Goal: Task Accomplishment & Management: Complete application form

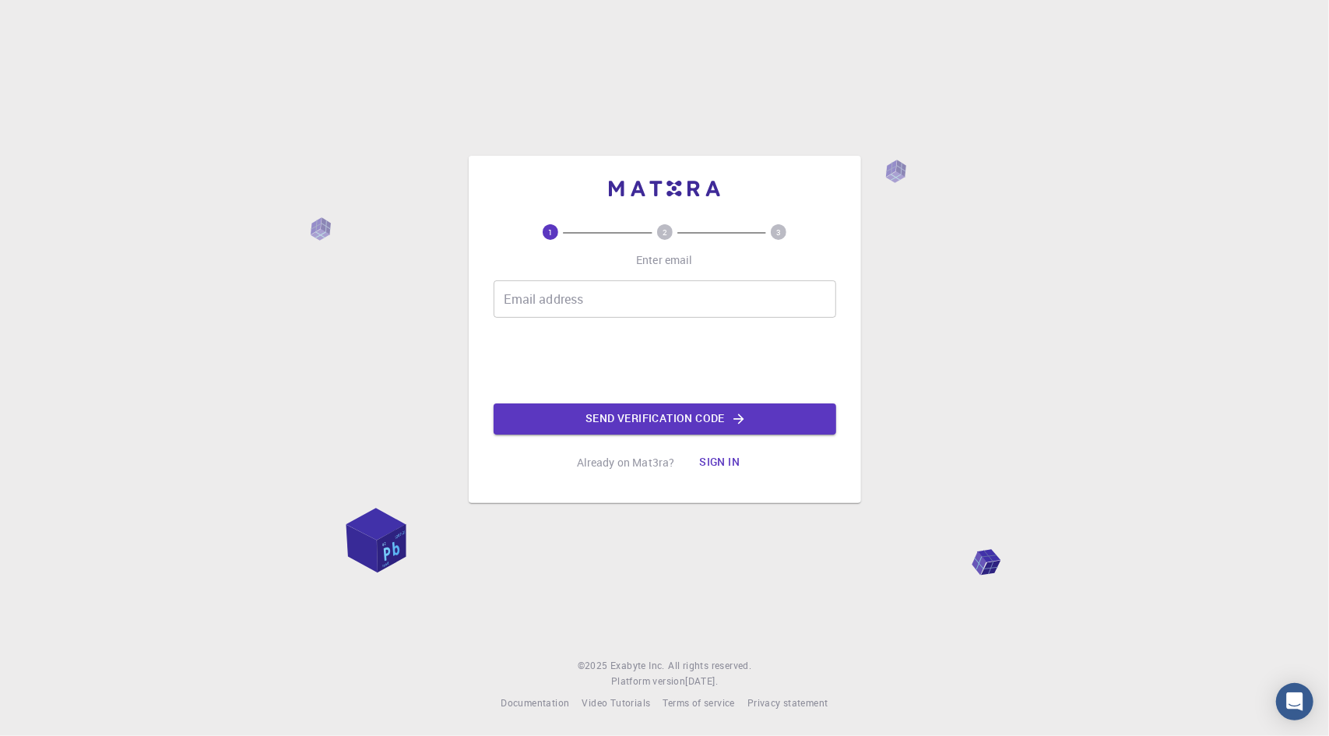
click at [652, 293] on input "Email address" at bounding box center [665, 298] width 342 height 37
type input "[EMAIL_ADDRESS][DOMAIN_NAME]"
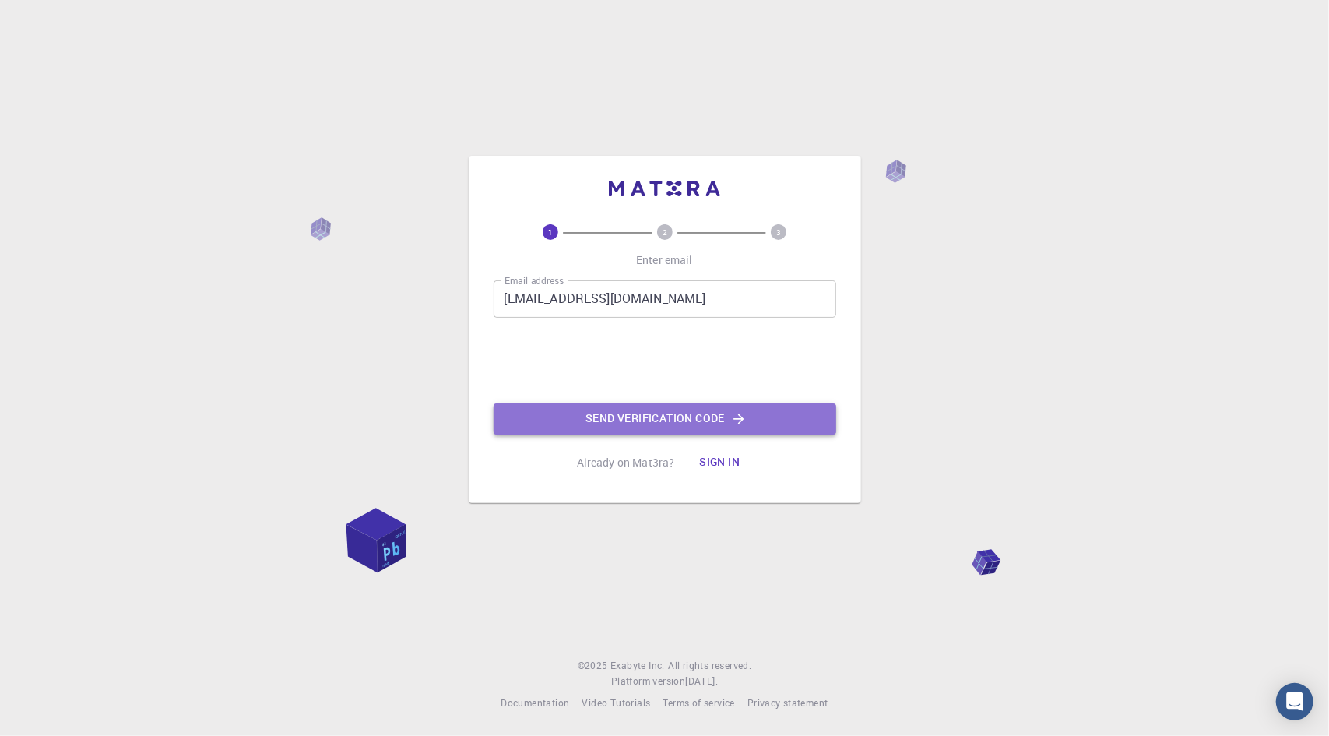
click at [633, 403] on button "Send verification code" at bounding box center [665, 418] width 342 height 31
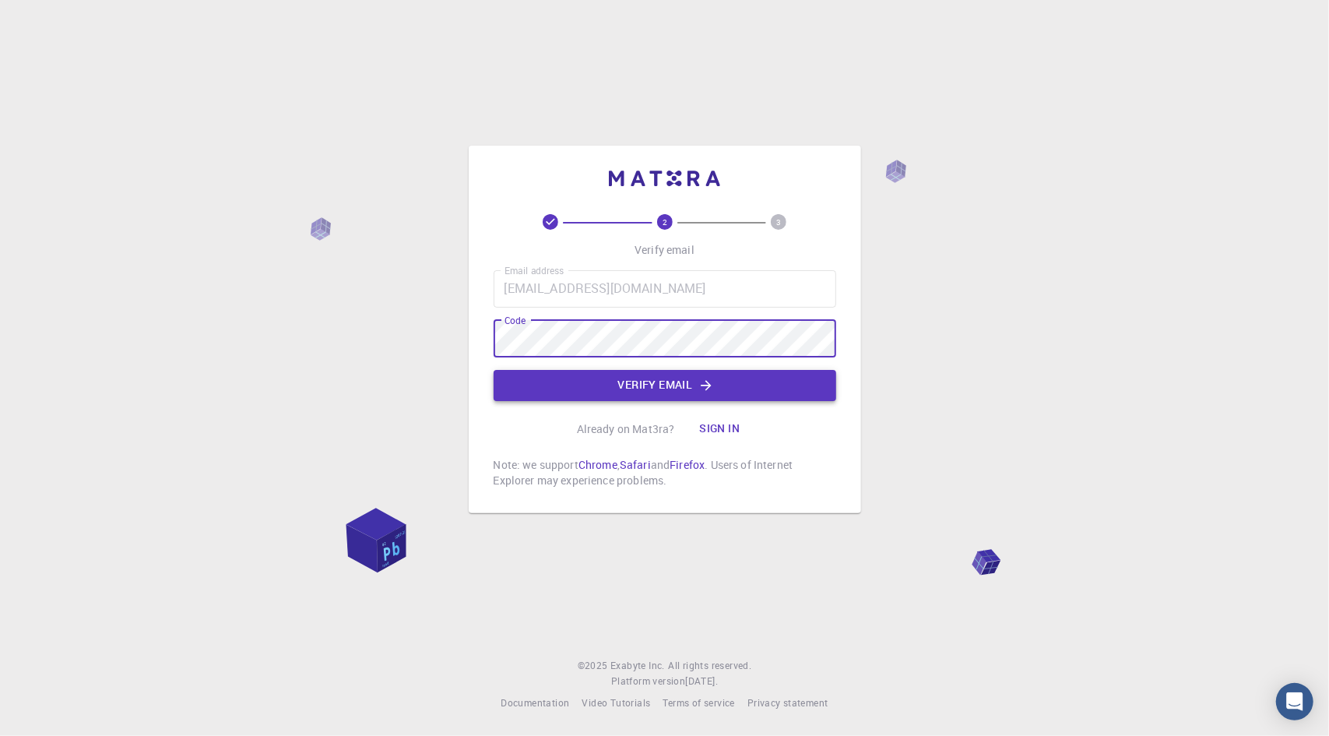
click at [707, 387] on icon "button" at bounding box center [706, 386] width 16 height 16
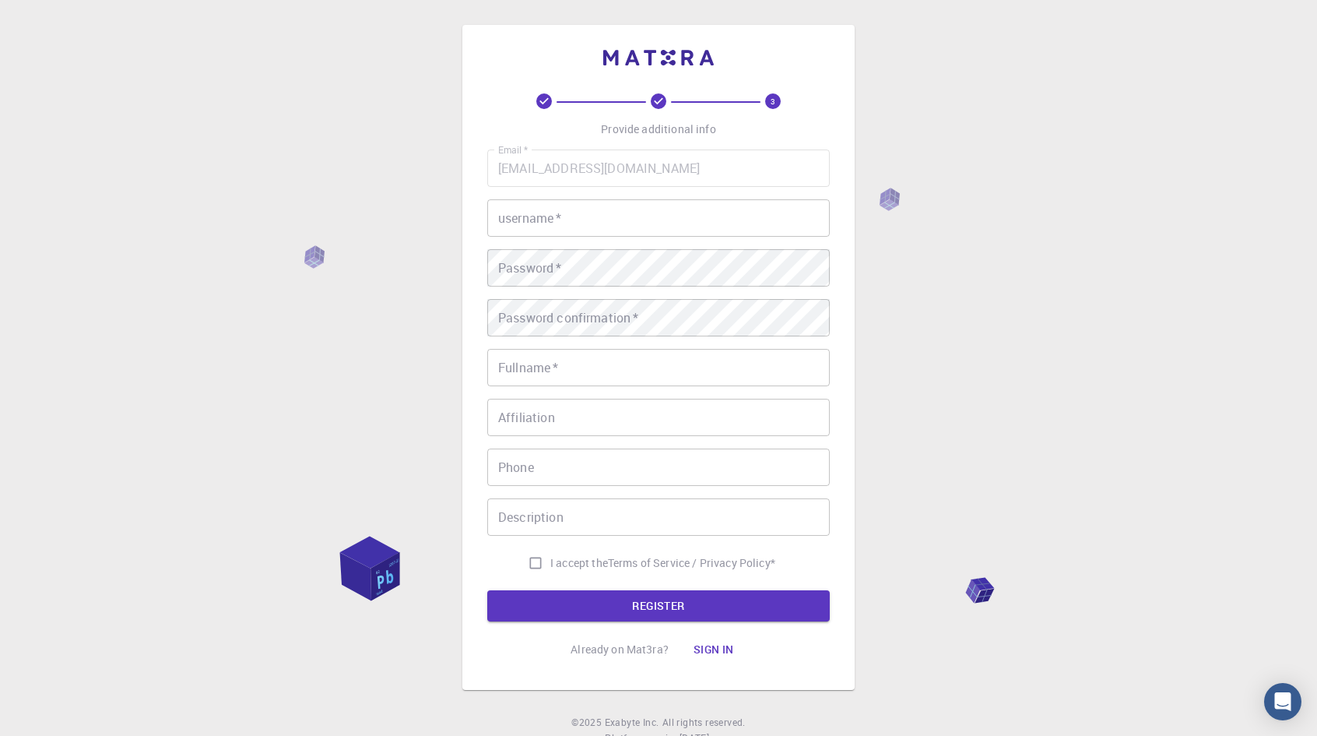
click at [581, 227] on input "username   *" at bounding box center [658, 217] width 342 height 37
type input "Yuusha"
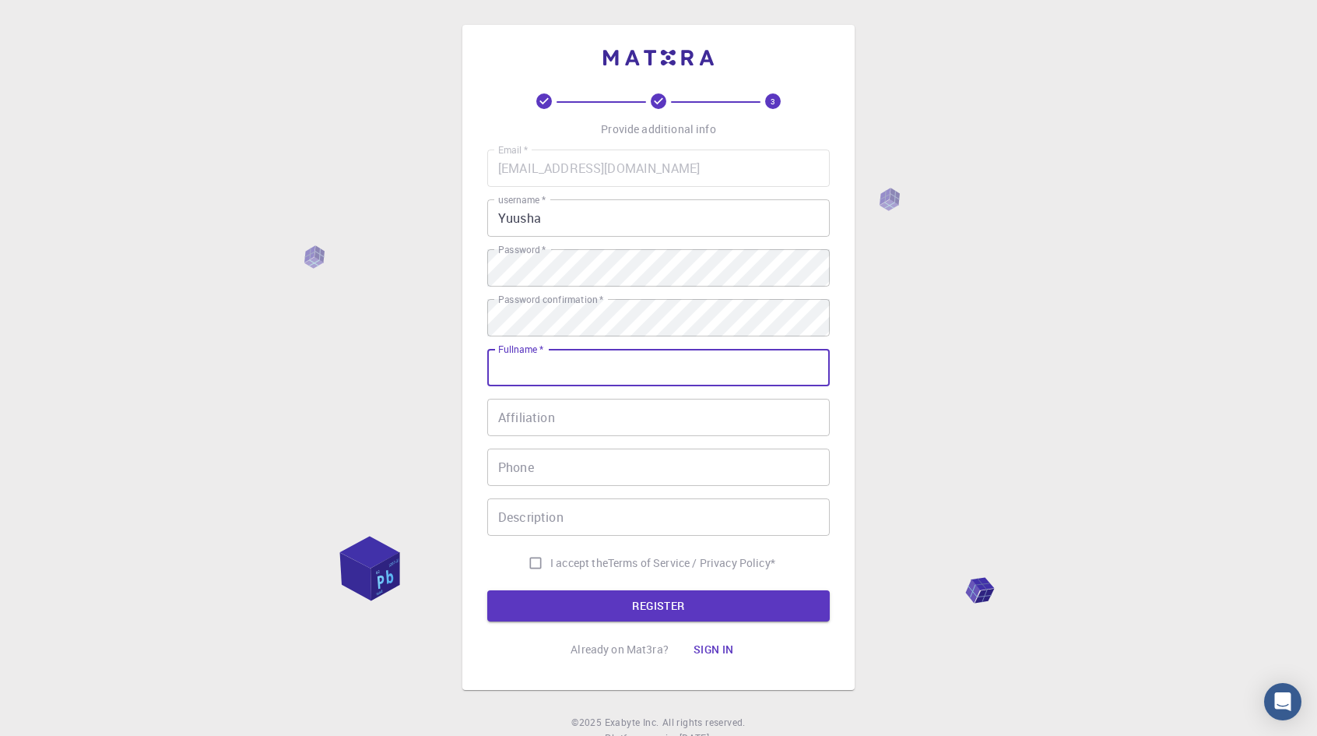
click at [607, 381] on input "Fullname   *" at bounding box center [658, 367] width 342 height 37
type input "Zankoku"
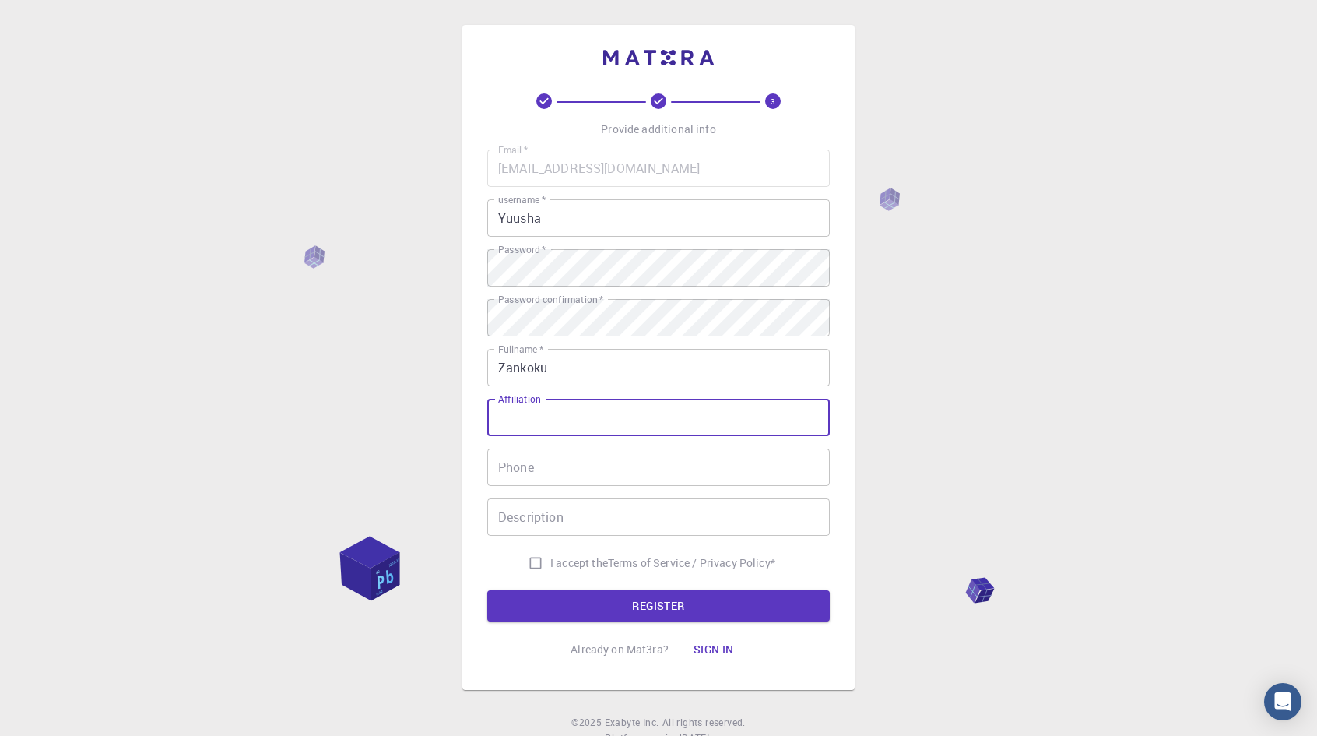
click at [647, 421] on input "Affiliation" at bounding box center [658, 417] width 342 height 37
type input "Prasn"
click at [627, 470] on input "Phone" at bounding box center [658, 466] width 342 height 37
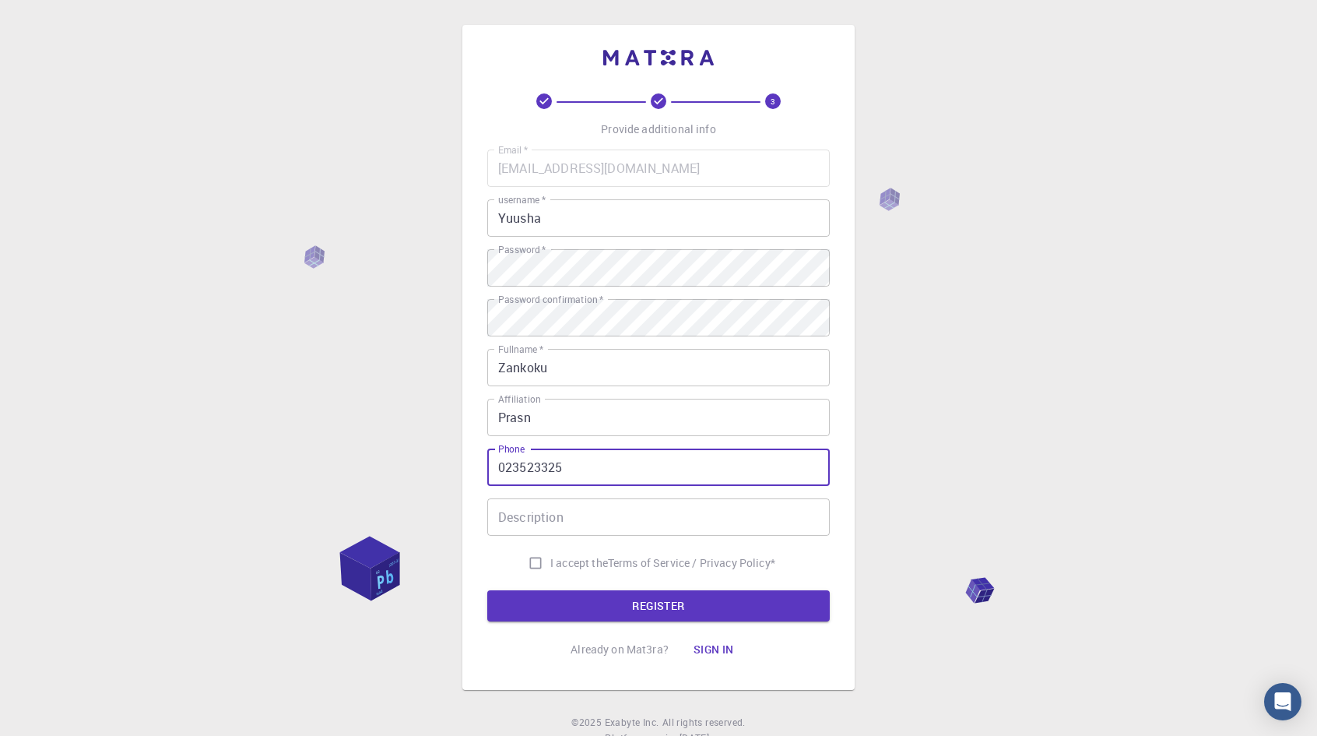
type input "023523325"
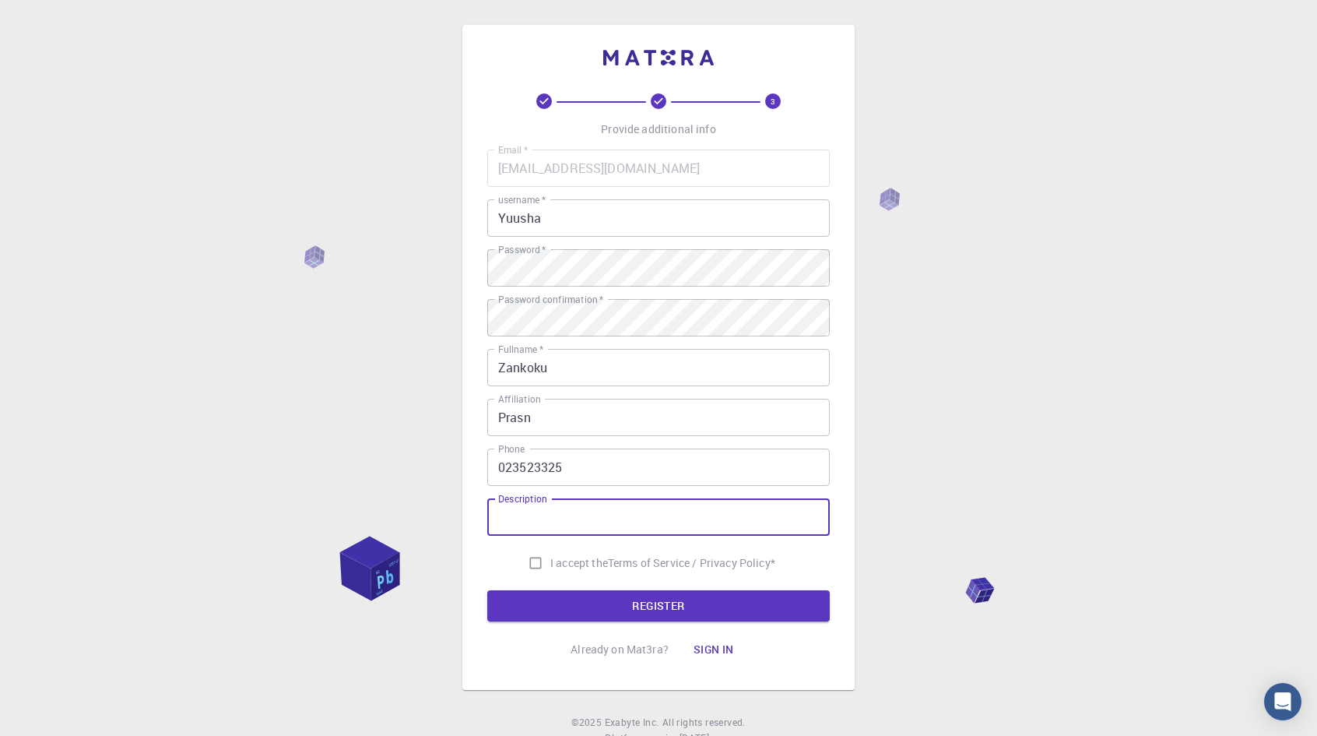
click at [553, 571] on span "I accept the" at bounding box center [579, 563] width 58 height 16
click at [550, 571] on input "I accept the Terms of Service / Privacy Policy *" at bounding box center [536, 563] width 30 height 30
checkbox input "true"
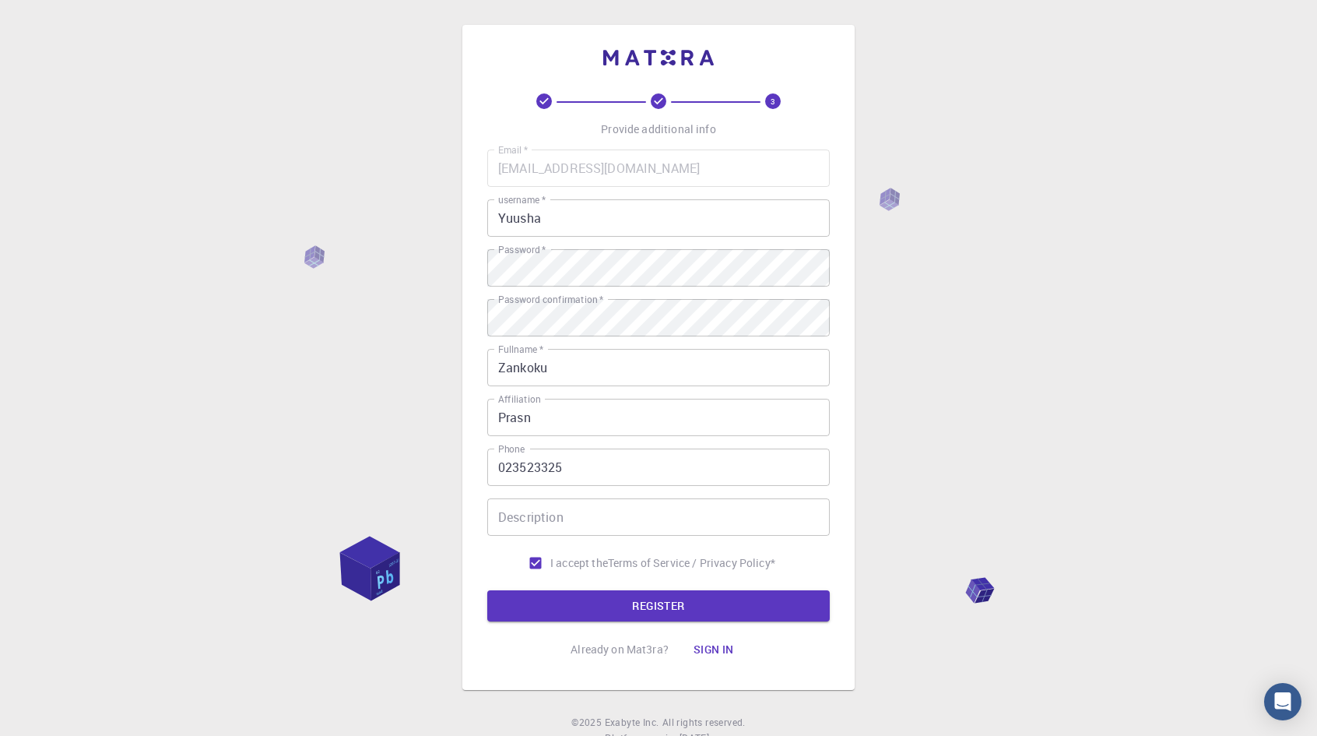
click at [567, 520] on input "Description" at bounding box center [658, 516] width 342 height 37
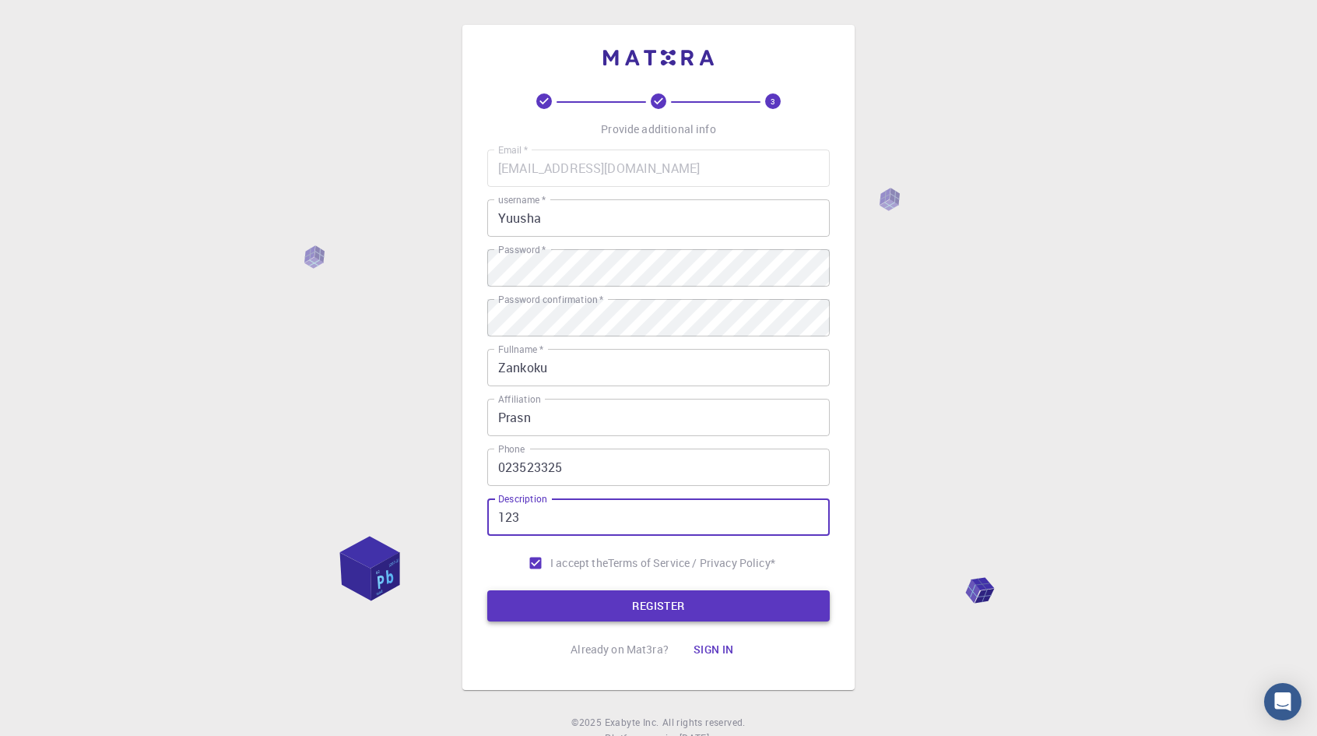
type input "123"
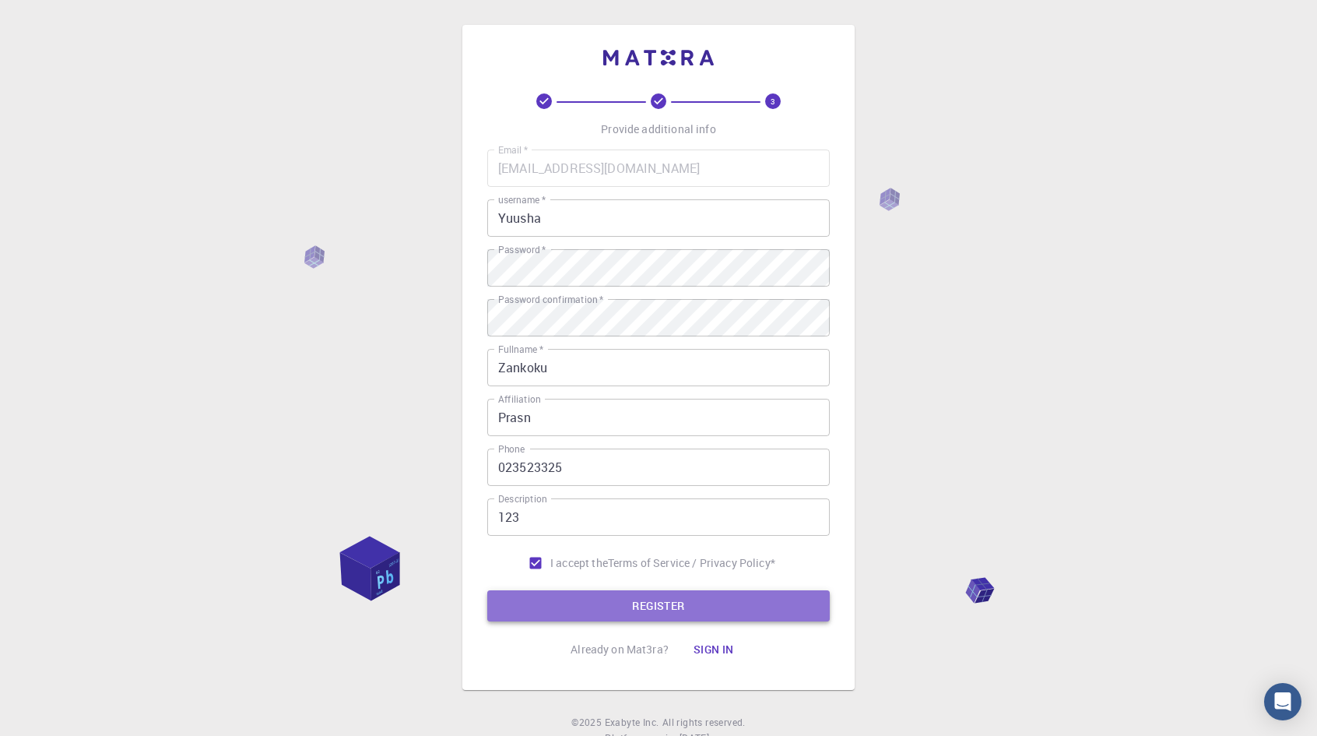
click at [584, 604] on button "REGISTER" at bounding box center [658, 605] width 342 height 31
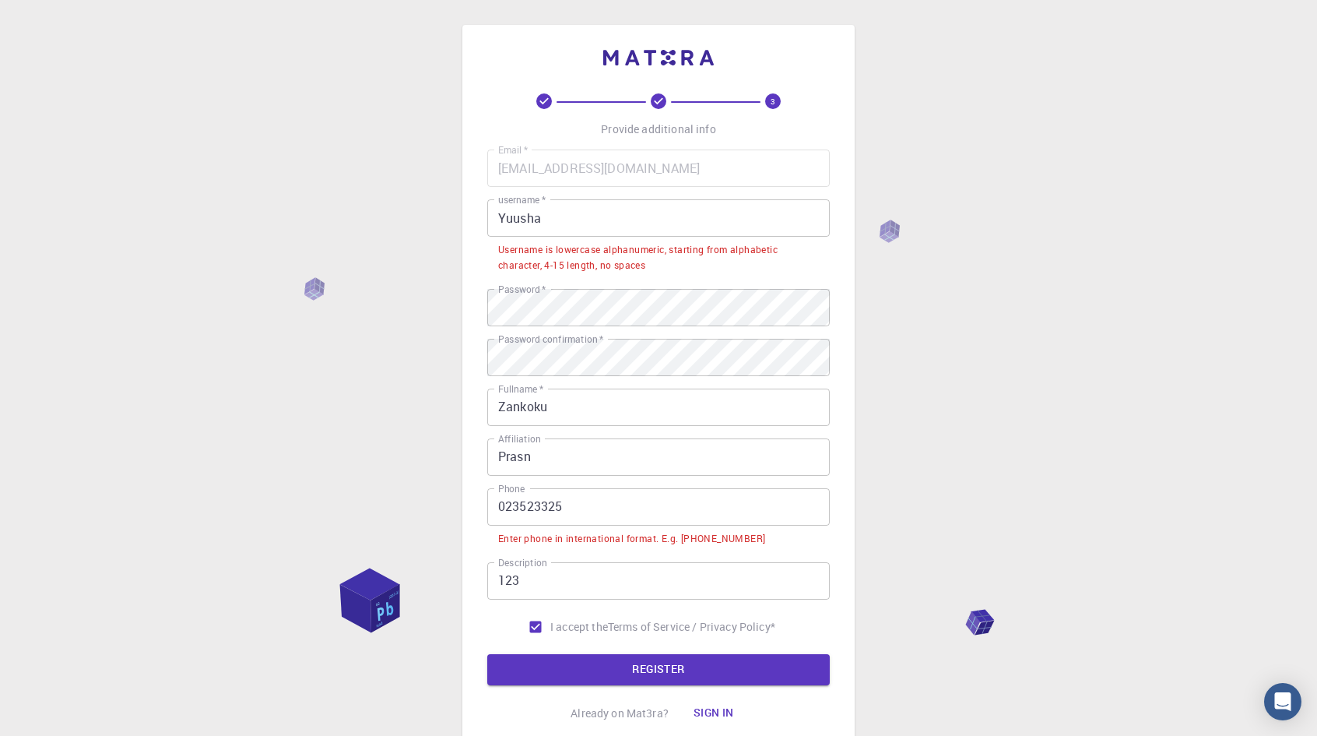
click at [593, 580] on input "123" at bounding box center [658, 580] width 342 height 37
click at [595, 522] on input "023523325" at bounding box center [658, 506] width 342 height 37
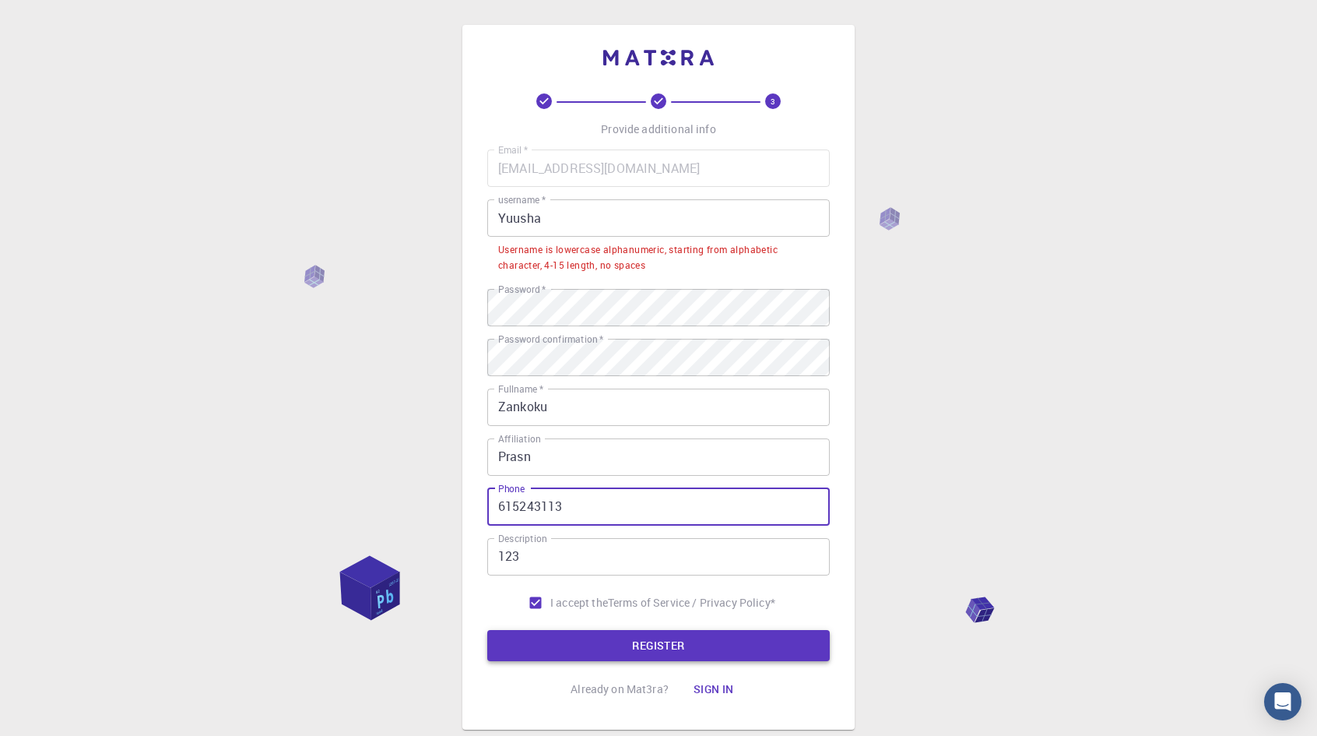
click at [617, 631] on button "REGISTER" at bounding box center [658, 645] width 342 height 31
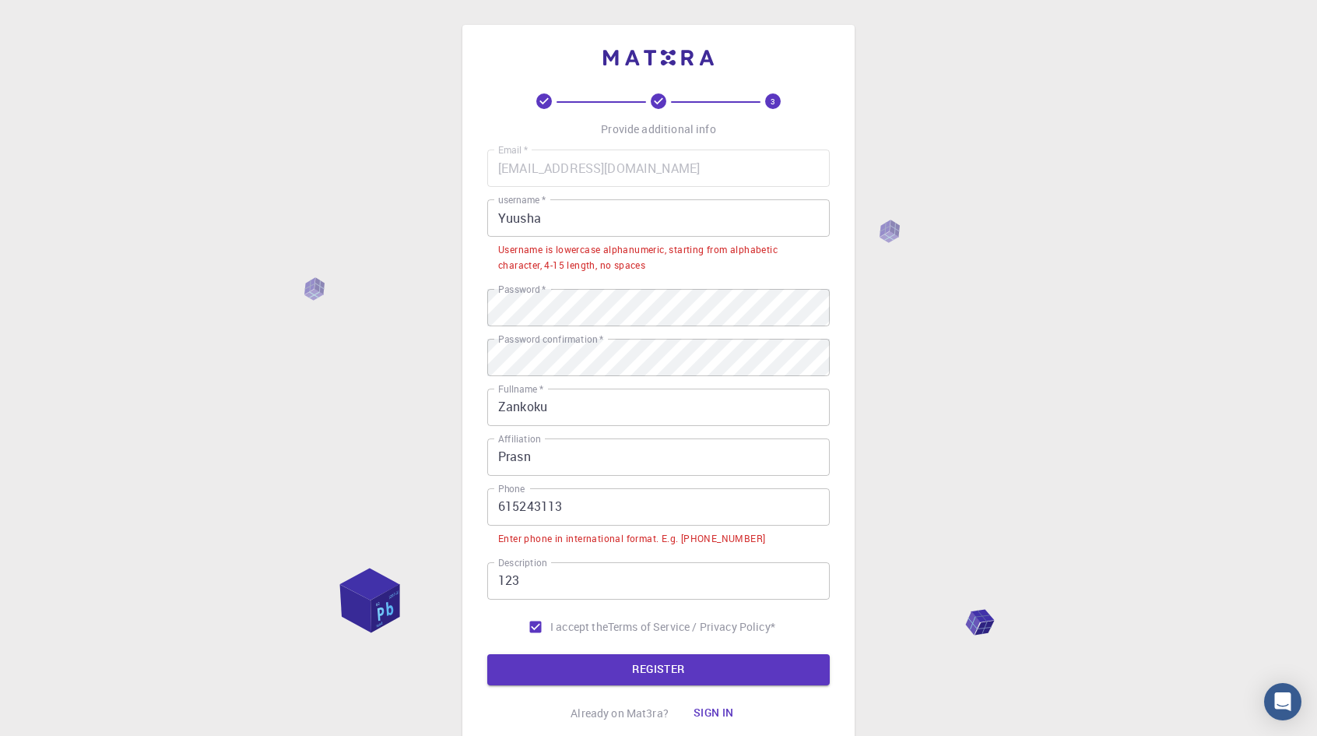
click at [623, 513] on input "615243113" at bounding box center [658, 506] width 342 height 37
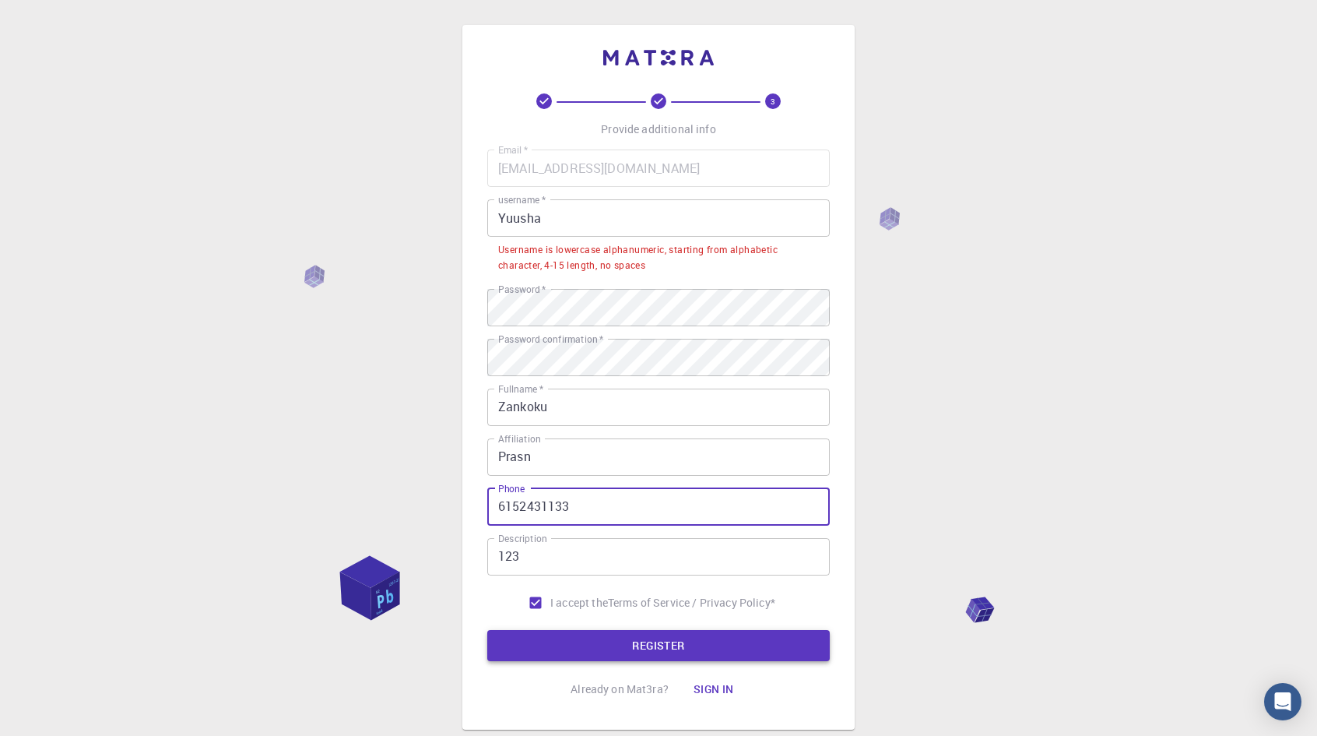
type input "6152431133"
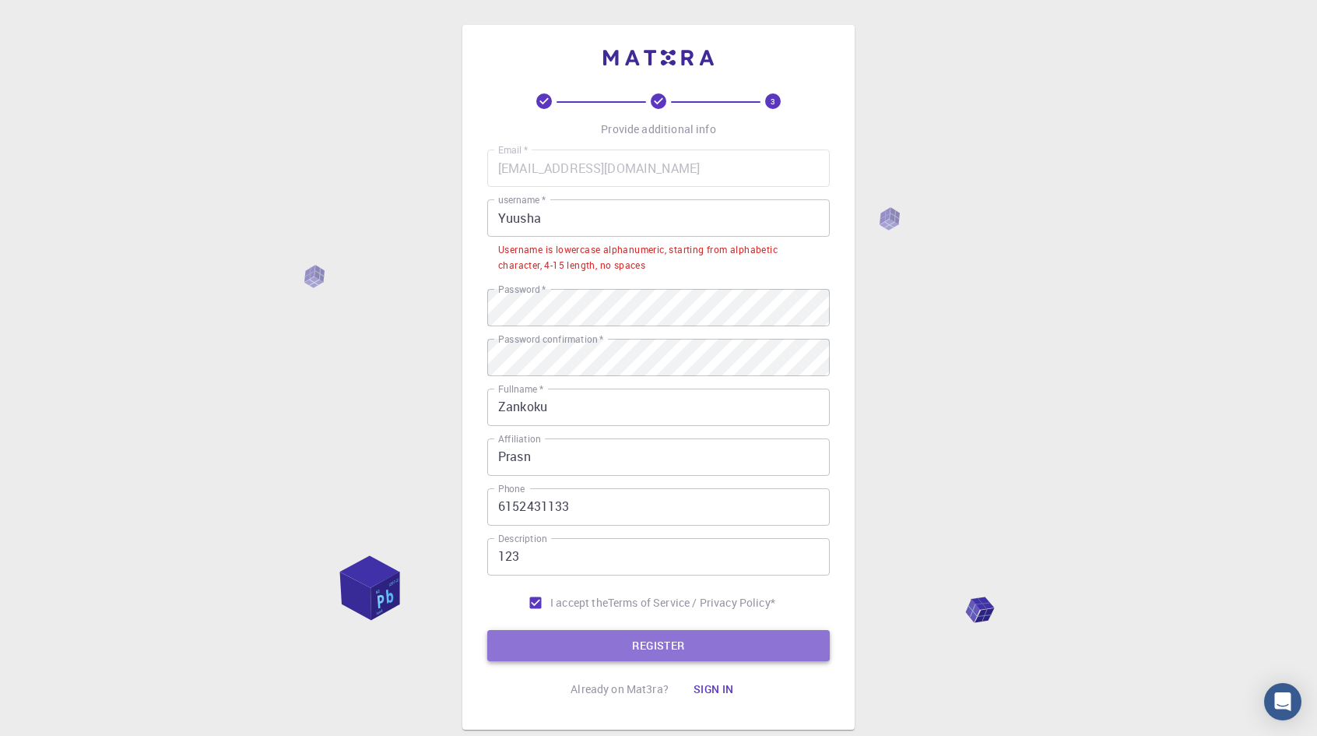
click at [683, 641] on button "REGISTER" at bounding box center [658, 645] width 342 height 31
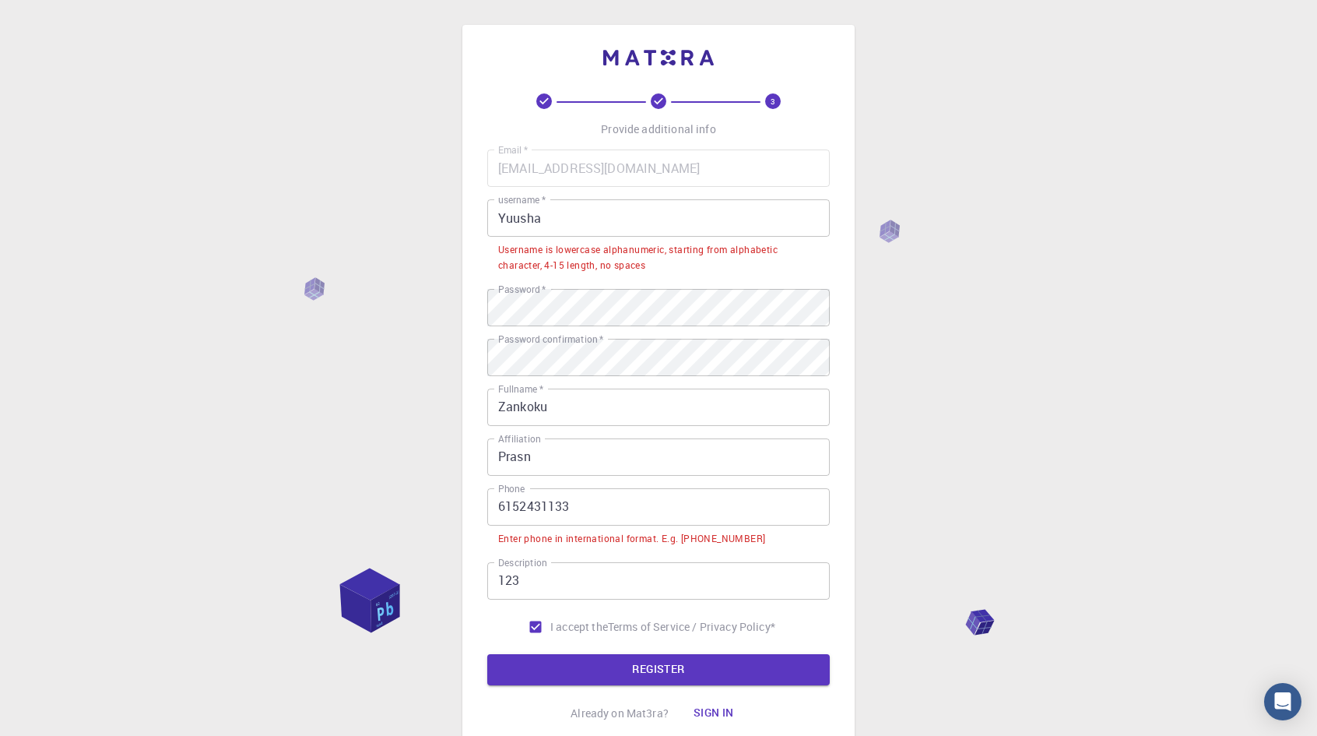
click at [662, 507] on input "6152431133" at bounding box center [658, 506] width 342 height 37
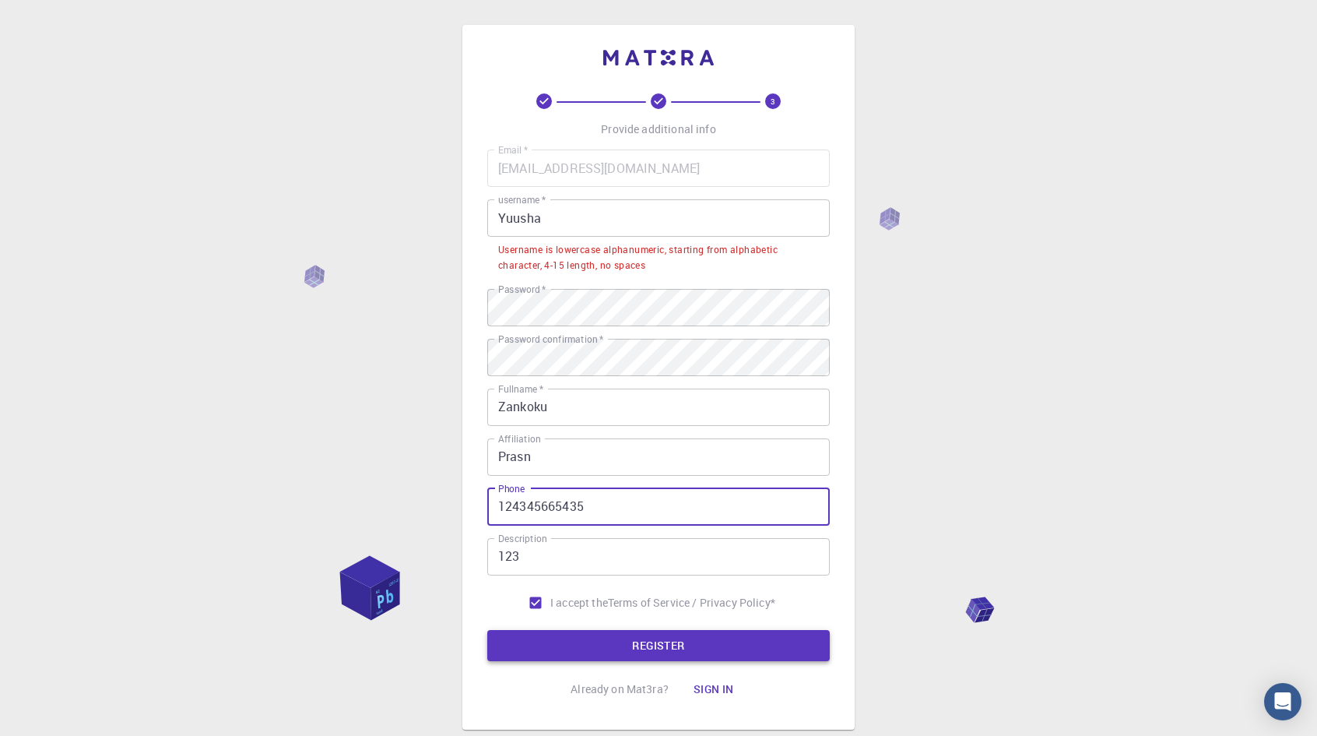
type input "124345665435"
click at [666, 655] on button "REGISTER" at bounding box center [658, 645] width 342 height 31
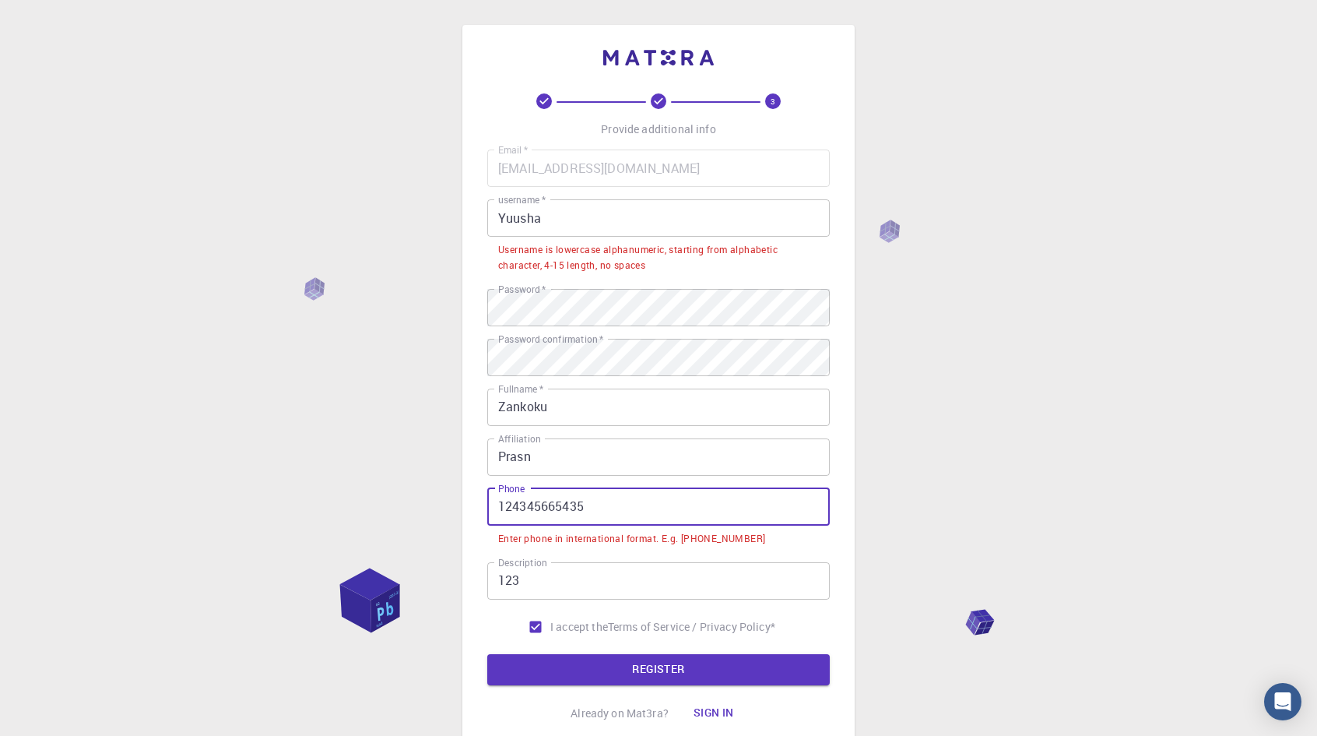
click at [627, 501] on input "124345665435" at bounding box center [658, 506] width 342 height 37
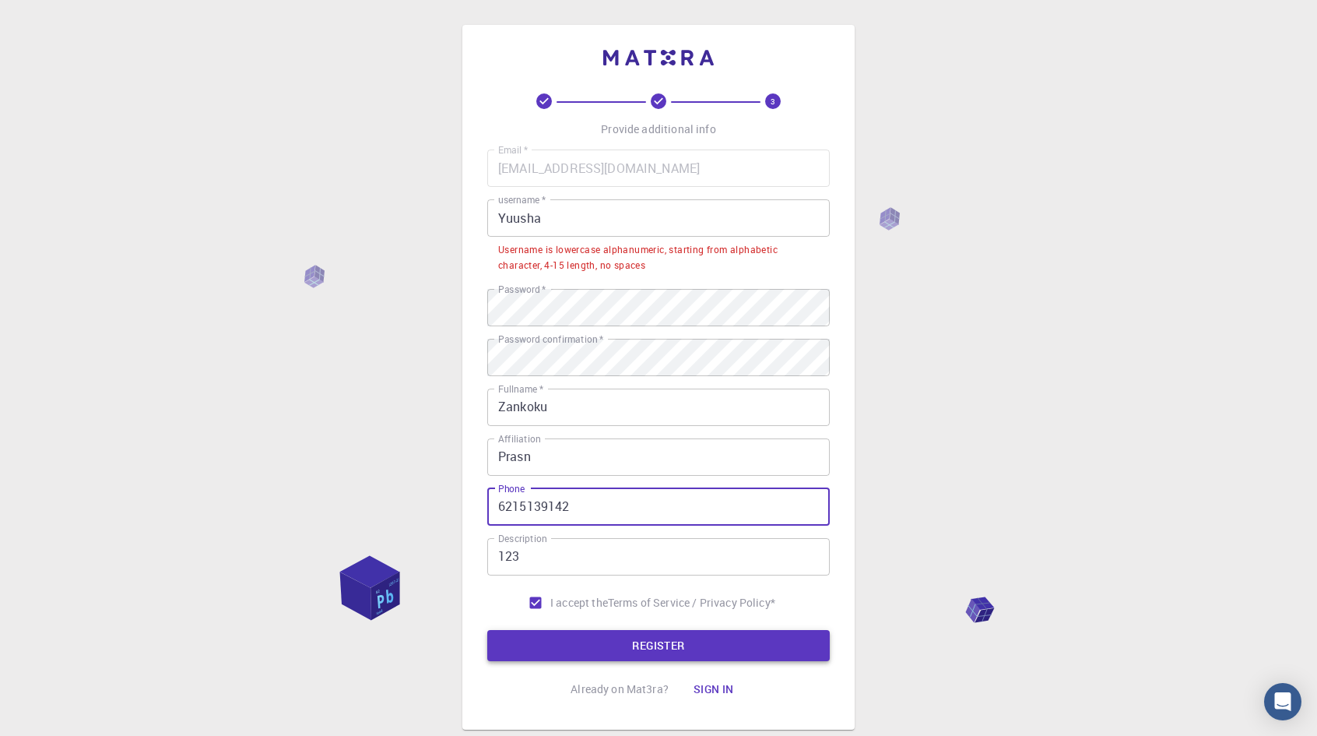
click at [579, 651] on button "REGISTER" at bounding box center [658, 645] width 342 height 31
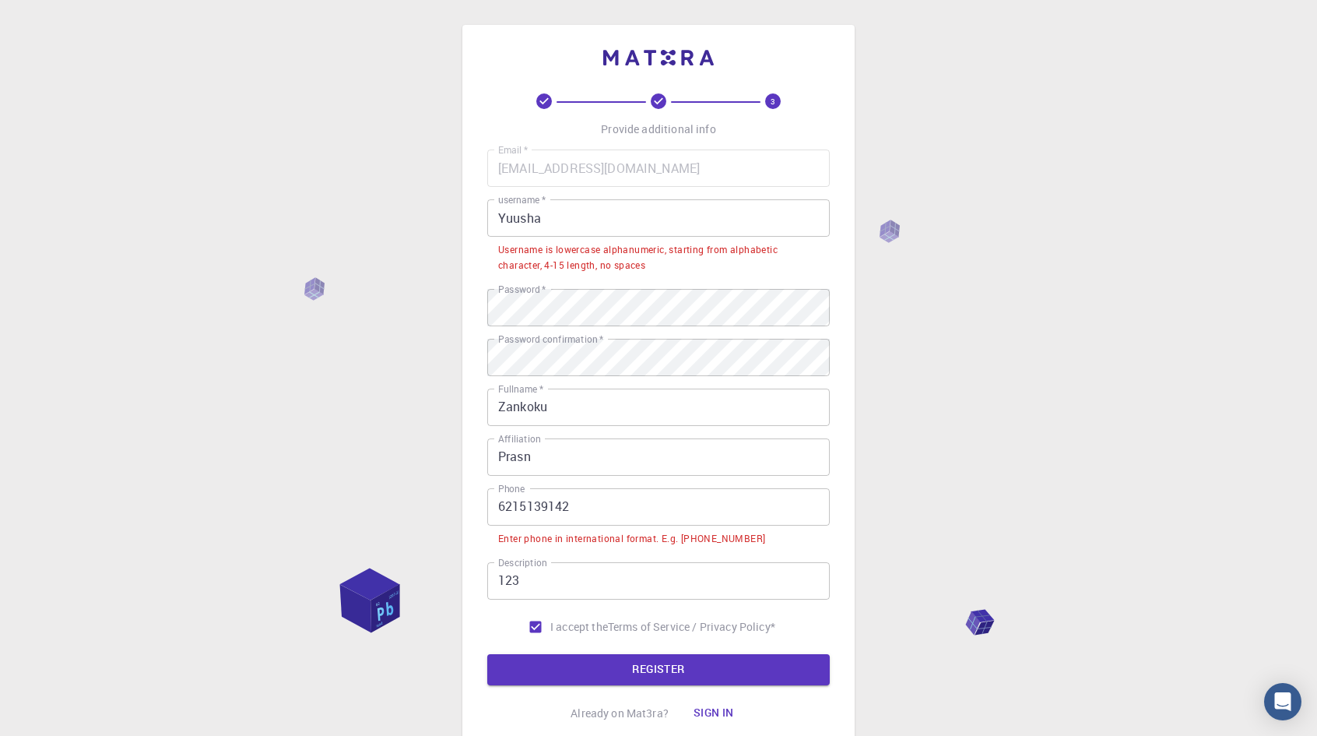
click at [616, 511] on input "6215139142" at bounding box center [658, 506] width 342 height 37
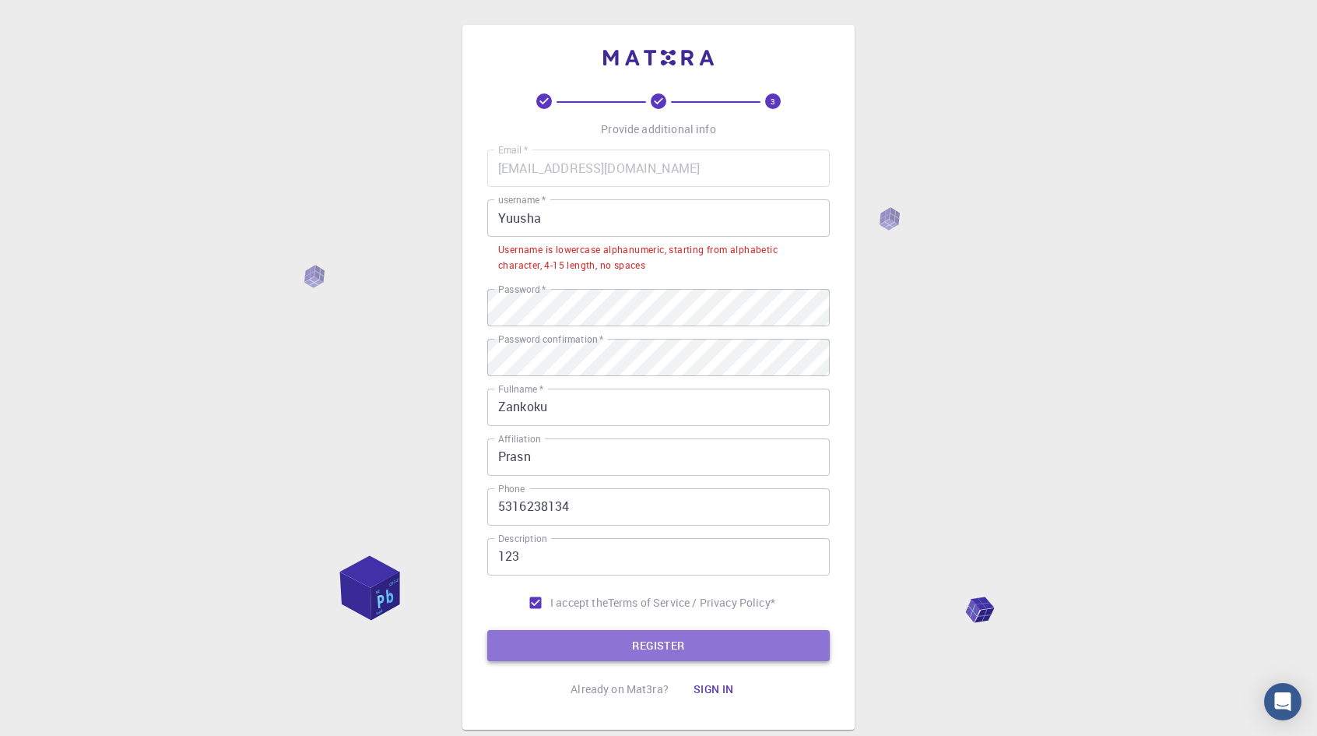
click at [632, 660] on button "REGISTER" at bounding box center [658, 645] width 342 height 31
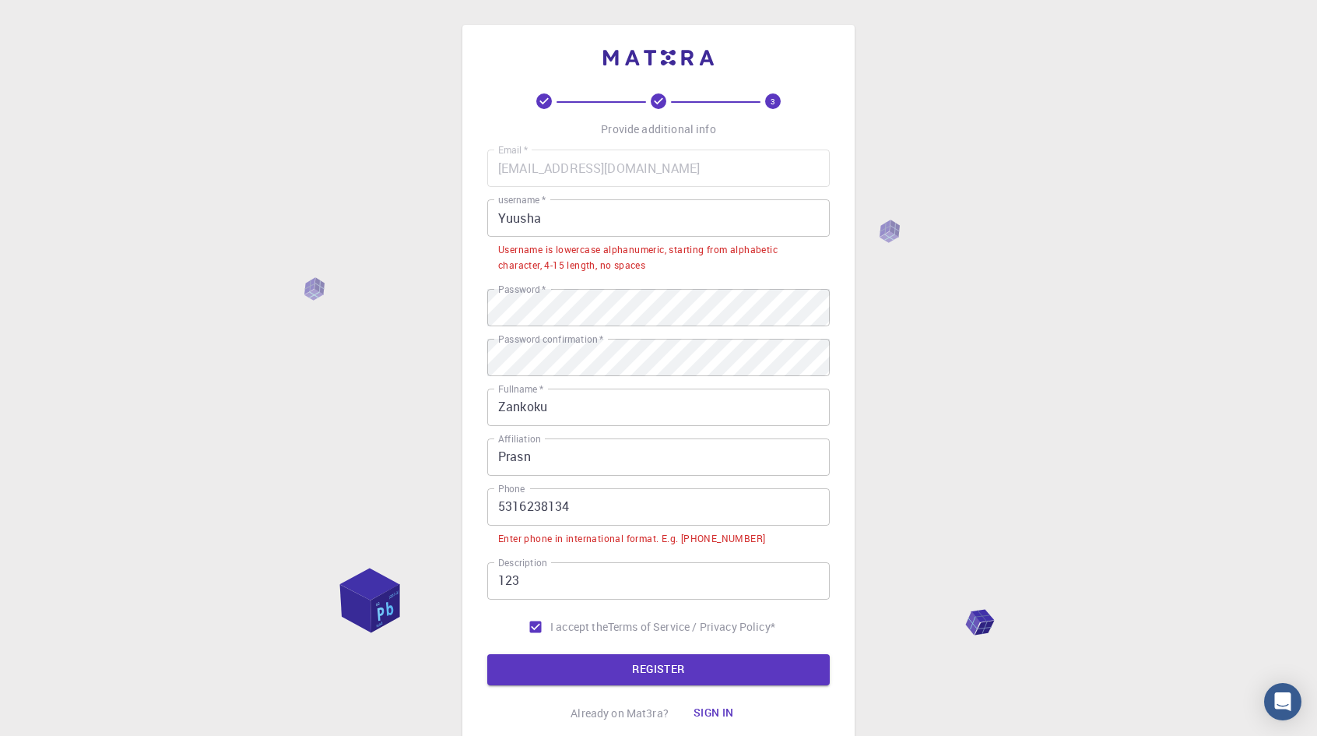
click at [623, 506] on input "5316238134" at bounding box center [658, 506] width 342 height 37
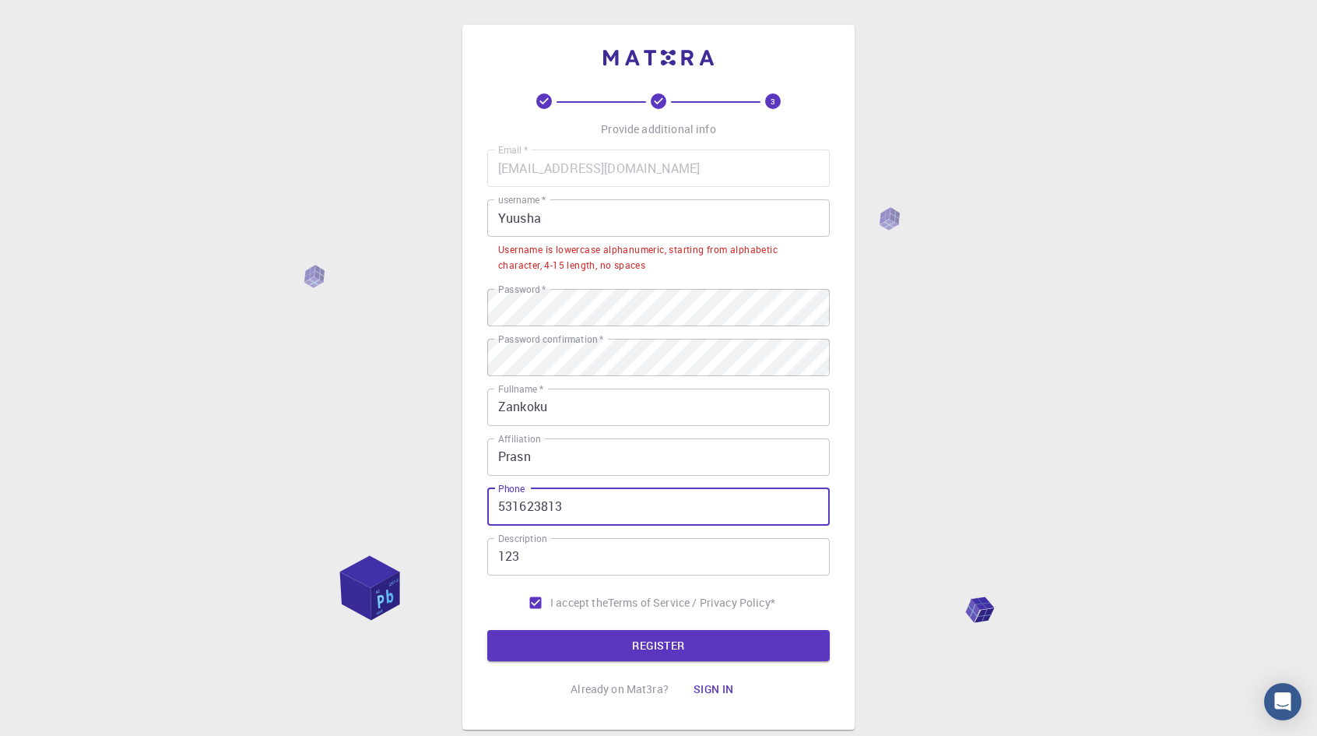
click at [487, 630] on button "REGISTER" at bounding box center [658, 645] width 342 height 31
type input "0"
type input "!"
click at [487, 630] on button "REGISTER" at bounding box center [658, 645] width 342 height 31
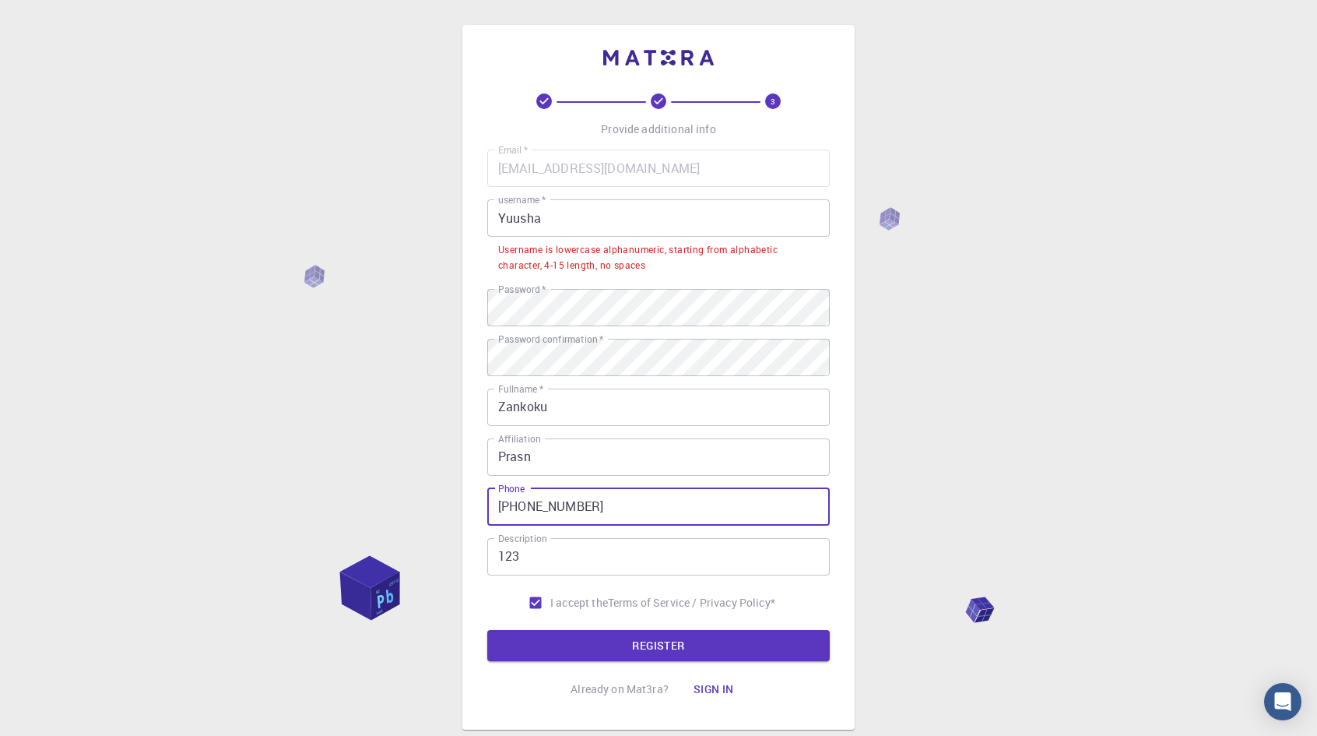
type input "[PHONE_NUMBER]"
click at [487, 630] on button "REGISTER" at bounding box center [658, 645] width 342 height 31
click at [632, 645] on button "REGISTER" at bounding box center [658, 645] width 342 height 31
click at [685, 225] on input "Yuusha" at bounding box center [658, 217] width 342 height 37
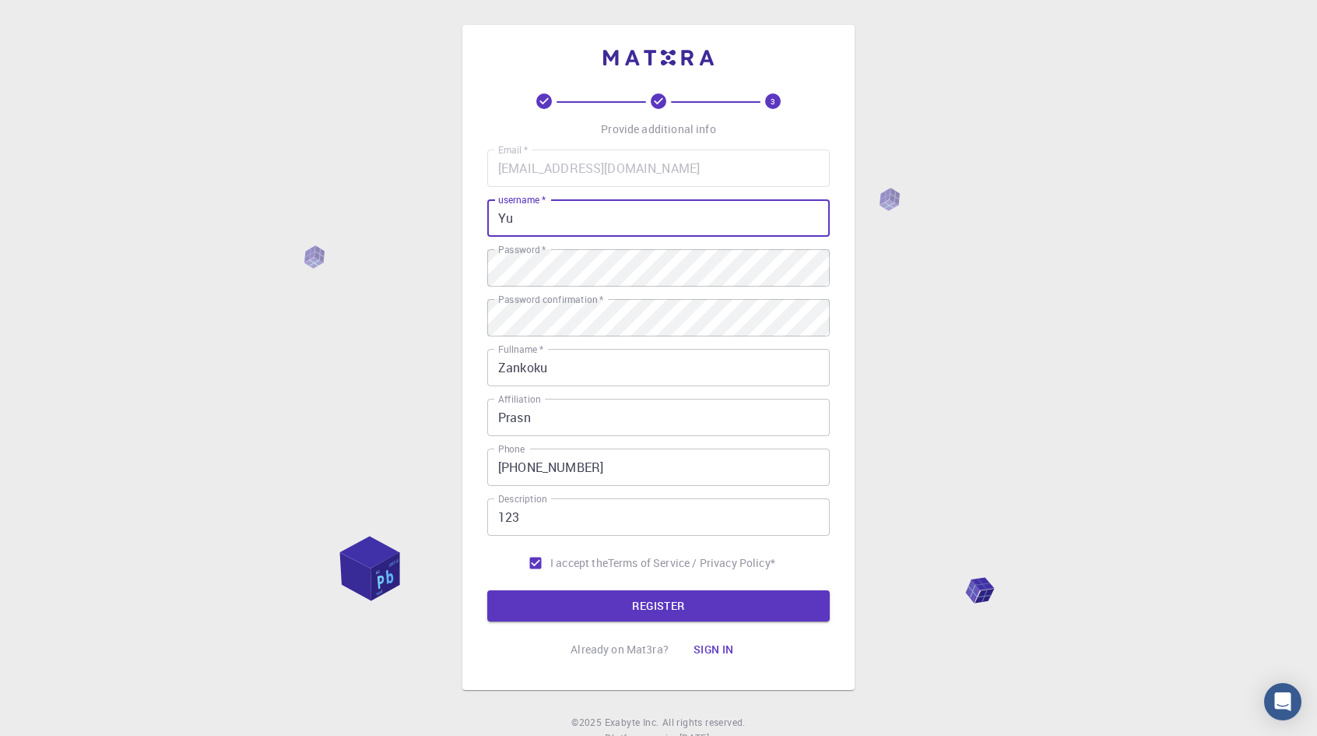
type input "Y"
type input "yuusha"
click at [487, 590] on button "REGISTER" at bounding box center [658, 605] width 342 height 31
